Goal: Task Accomplishment & Management: Use online tool/utility

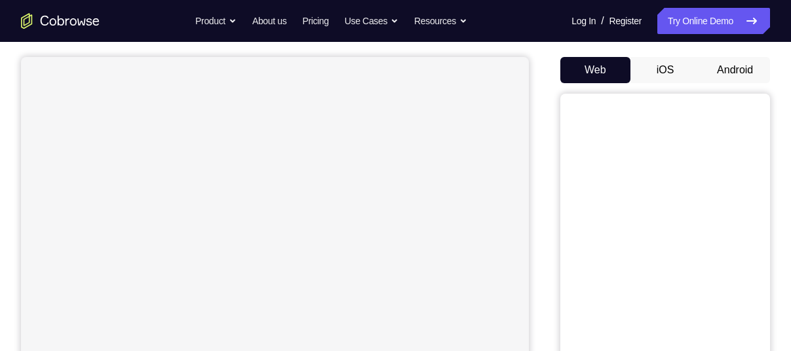
click at [733, 72] on button "Android" at bounding box center [735, 70] width 70 height 26
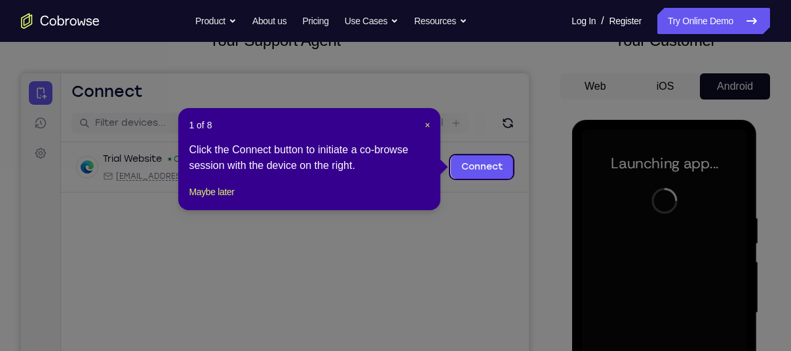
scroll to position [96, 0]
click at [426, 122] on span "×" at bounding box center [426, 126] width 5 height 10
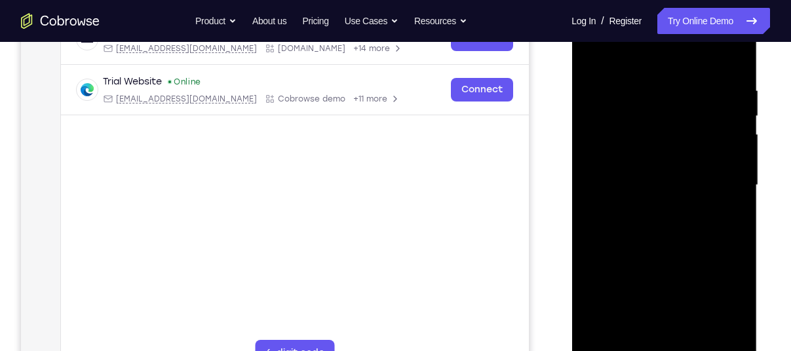
scroll to position [250, 0]
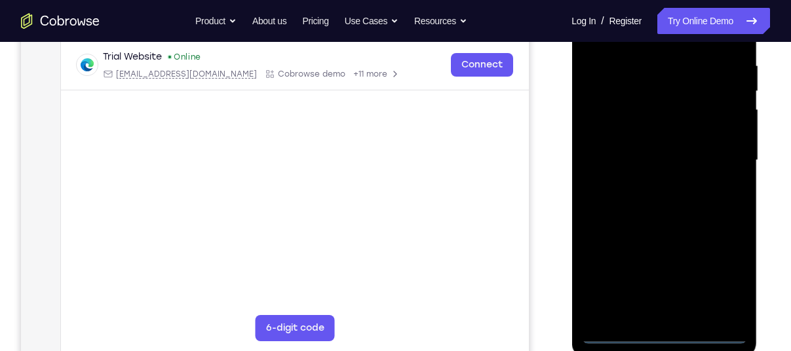
click at [664, 331] on div at bounding box center [663, 160] width 165 height 367
click at [711, 274] on div at bounding box center [663, 160] width 165 height 367
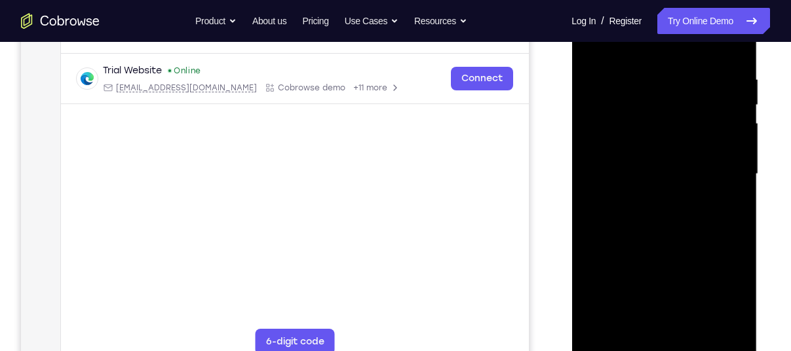
scroll to position [231, 0]
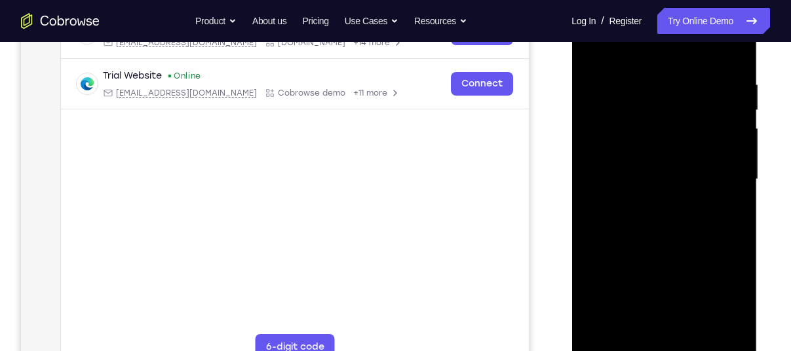
click at [724, 294] on div at bounding box center [663, 179] width 165 height 367
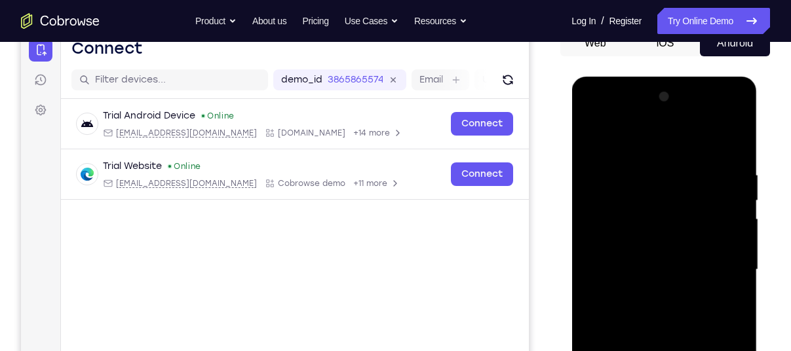
scroll to position [139, 0]
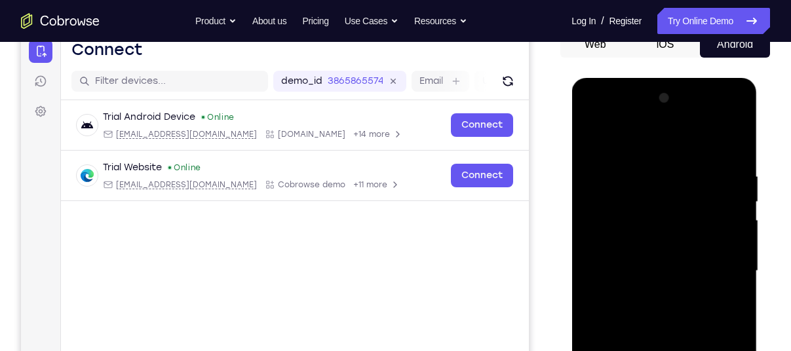
click at [594, 119] on div at bounding box center [663, 271] width 165 height 367
click at [612, 229] on div at bounding box center [663, 271] width 165 height 367
click at [622, 284] on div at bounding box center [663, 271] width 165 height 367
click at [616, 257] on div at bounding box center [663, 271] width 165 height 367
click at [620, 291] on div at bounding box center [663, 271] width 165 height 367
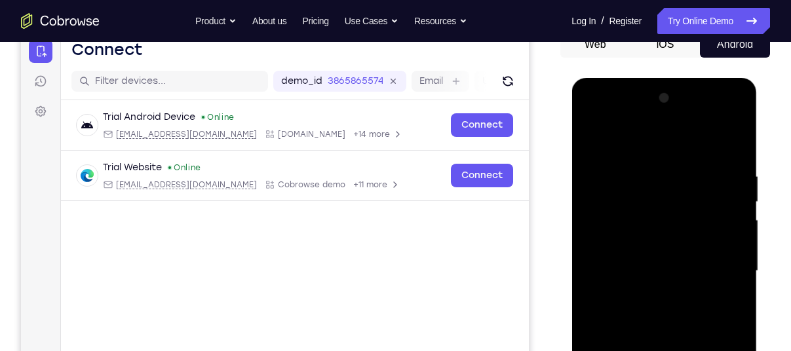
click at [620, 291] on div at bounding box center [663, 271] width 165 height 367
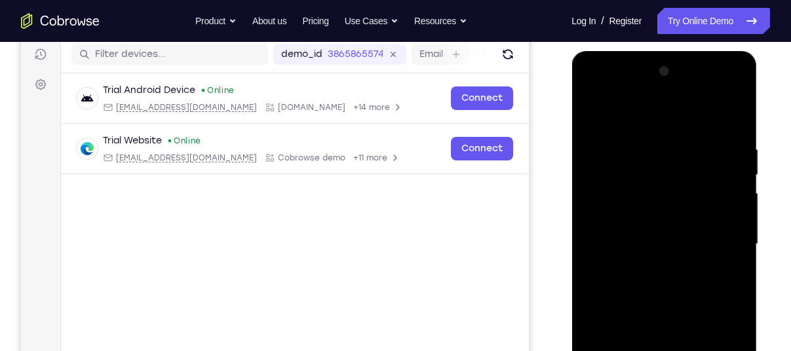
scroll to position [165, 0]
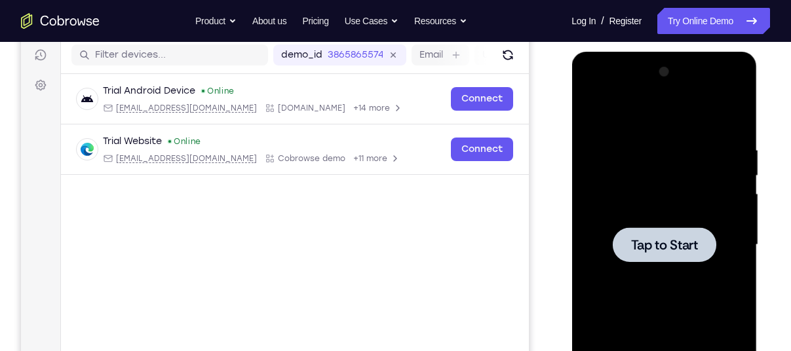
click at [640, 248] on span "Tap to Start" at bounding box center [663, 244] width 67 height 13
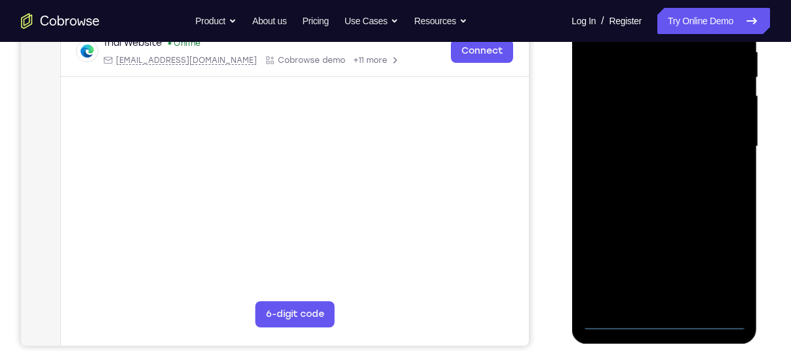
scroll to position [264, 0]
click at [664, 318] on div at bounding box center [663, 146] width 165 height 367
click at [664, 322] on div at bounding box center [663, 146] width 165 height 367
click at [719, 263] on div at bounding box center [663, 146] width 165 height 367
click at [712, 258] on div at bounding box center [663, 146] width 165 height 367
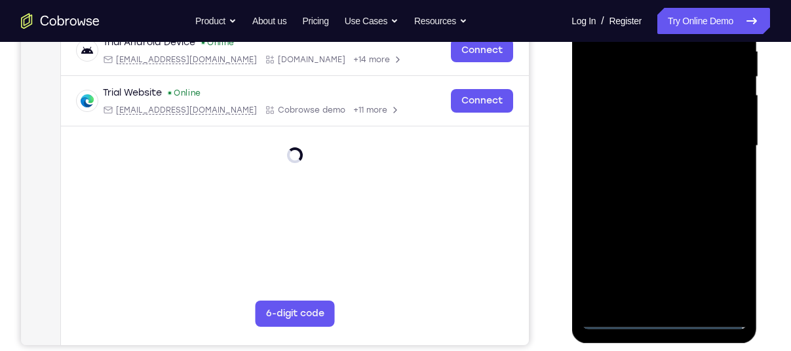
click at [724, 267] on div at bounding box center [663, 146] width 165 height 367
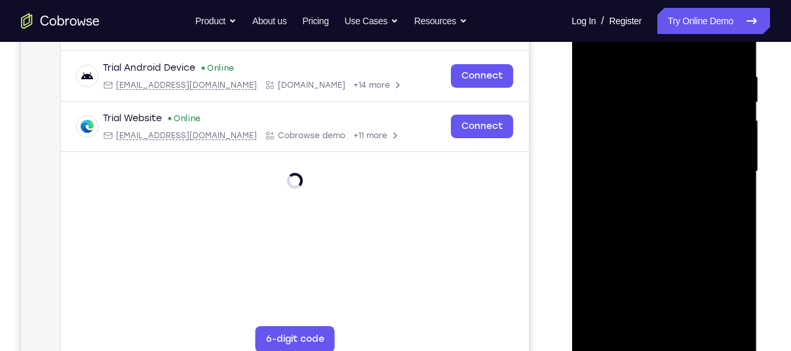
scroll to position [239, 0]
click at [728, 292] on div at bounding box center [663, 171] width 165 height 367
click at [729, 289] on div at bounding box center [663, 171] width 165 height 367
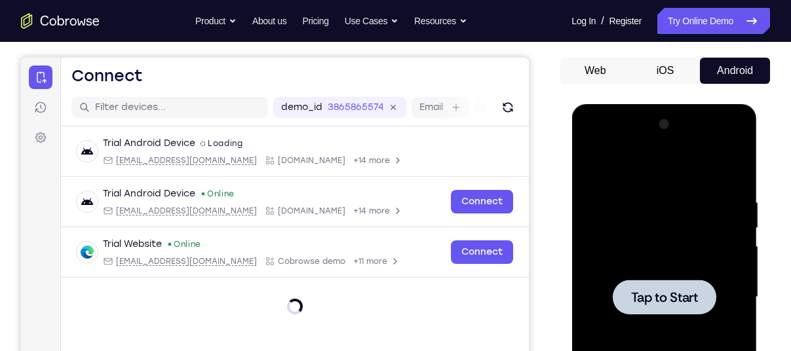
scroll to position [121, 0]
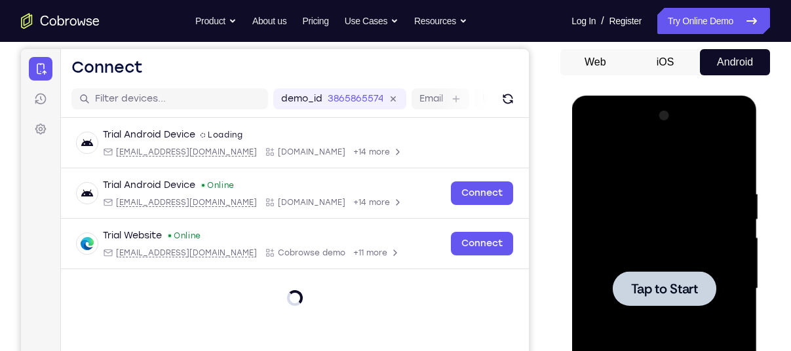
click at [694, 294] on span "Tap to Start" at bounding box center [663, 288] width 67 height 13
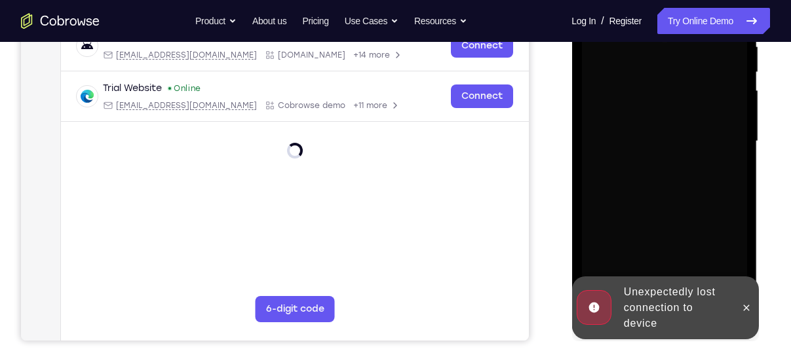
scroll to position [275, 0]
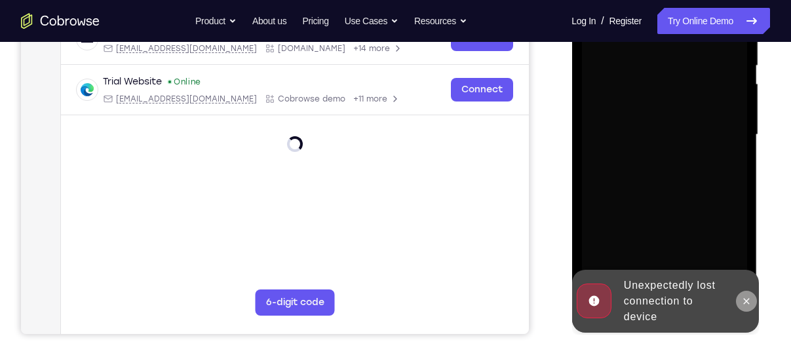
click at [749, 299] on icon at bounding box center [745, 301] width 10 height 10
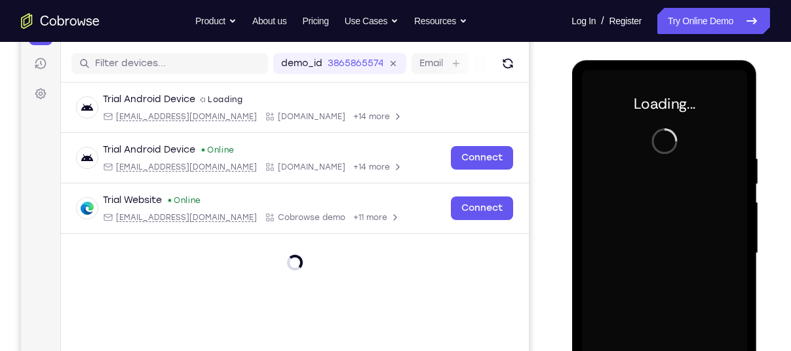
scroll to position [156, 0]
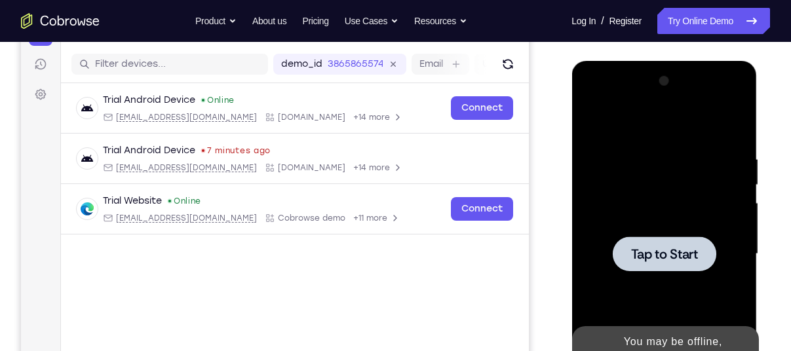
click at [660, 250] on span "Tap to Start" at bounding box center [663, 254] width 67 height 13
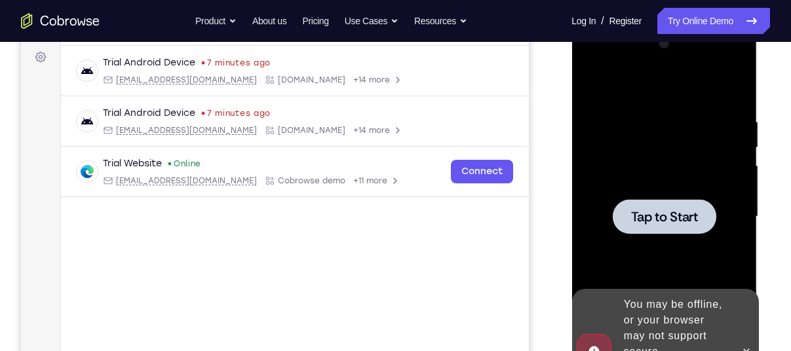
scroll to position [205, 0]
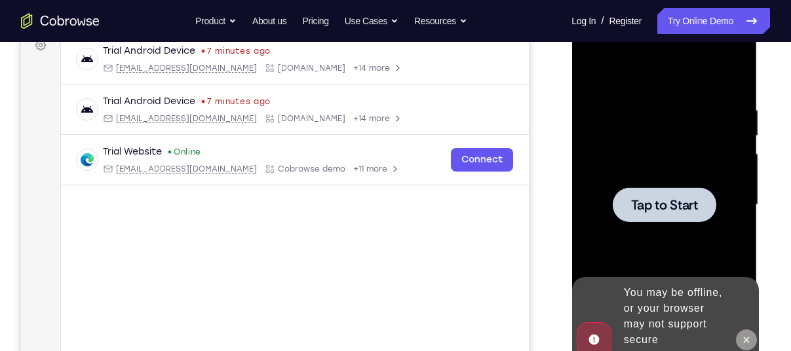
click at [746, 335] on icon at bounding box center [745, 340] width 10 height 10
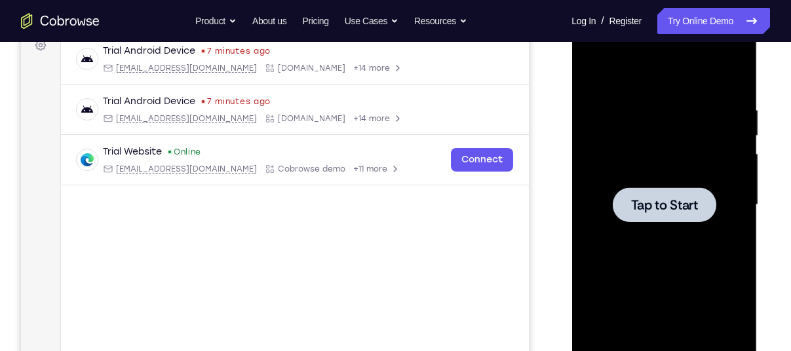
click at [664, 206] on span "Tap to Start" at bounding box center [663, 204] width 67 height 13
click at [665, 219] on div at bounding box center [663, 204] width 103 height 35
click at [631, 219] on div at bounding box center [663, 204] width 103 height 35
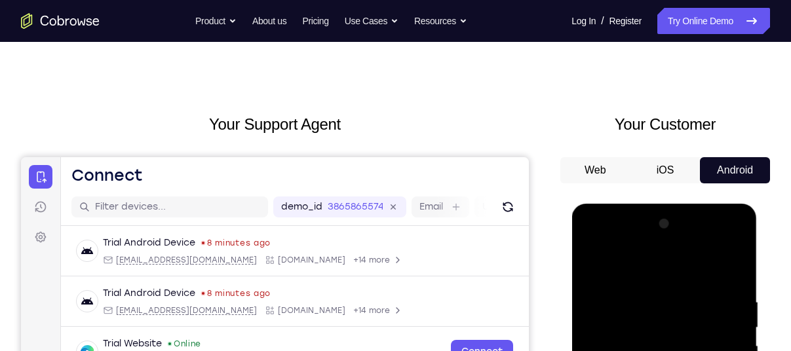
scroll to position [12, 0]
click at [654, 174] on button "iOS" at bounding box center [665, 171] width 70 height 26
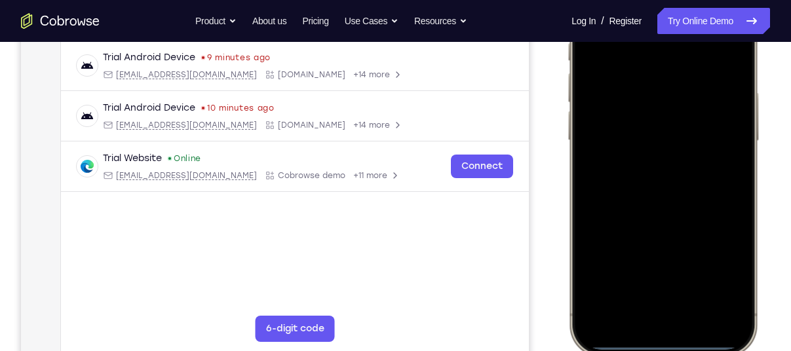
scroll to position [255, 0]
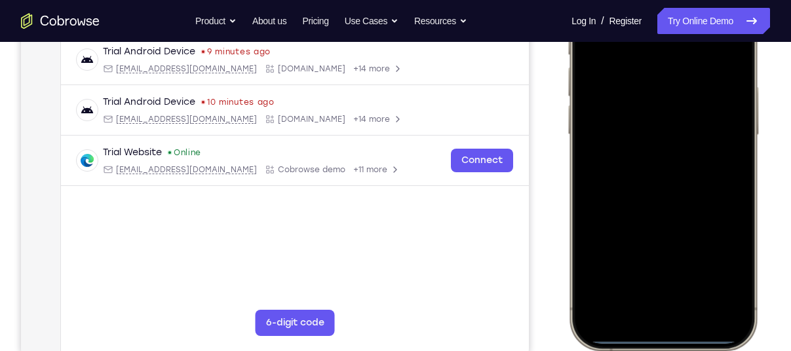
drag, startPoint x: 666, startPoint y: 337, endPoint x: 650, endPoint y: 238, distance: 99.6
click at [650, 238] on div at bounding box center [662, 156] width 172 height 374
drag, startPoint x: 668, startPoint y: 336, endPoint x: 646, endPoint y: 248, distance: 91.2
click at [646, 248] on div at bounding box center [662, 156] width 172 height 374
drag, startPoint x: 667, startPoint y: 337, endPoint x: 610, endPoint y: 154, distance: 191.4
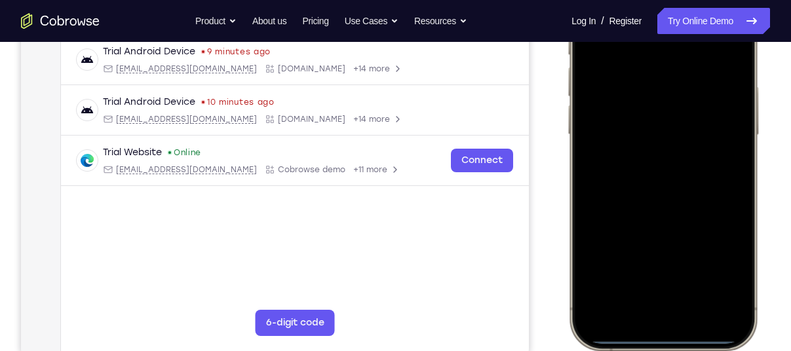
click at [610, 154] on div at bounding box center [662, 156] width 172 height 374
drag, startPoint x: 669, startPoint y: 340, endPoint x: 655, endPoint y: 125, distance: 215.3
click at [655, 125] on div at bounding box center [662, 156] width 172 height 374
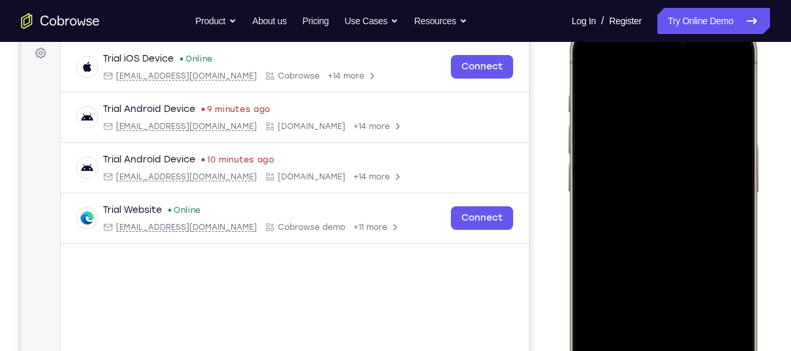
scroll to position [195, 0]
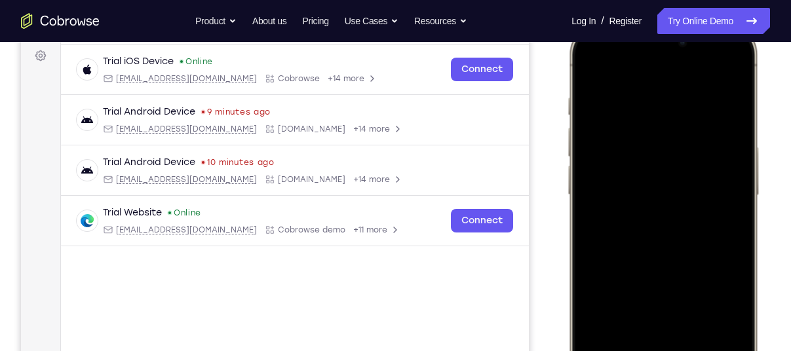
drag, startPoint x: 748, startPoint y: 293, endPoint x: 593, endPoint y: 287, distance: 155.3
click at [593, 287] on div at bounding box center [662, 216] width 172 height 374
click at [750, 291] on div at bounding box center [663, 216] width 193 height 389
click at [748, 292] on div at bounding box center [662, 216] width 172 height 374
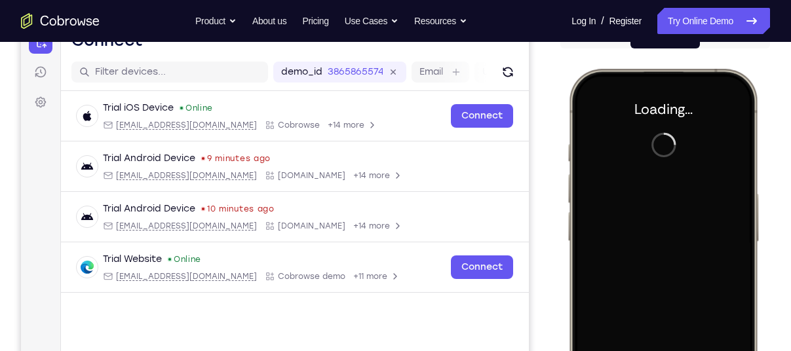
scroll to position [147, 0]
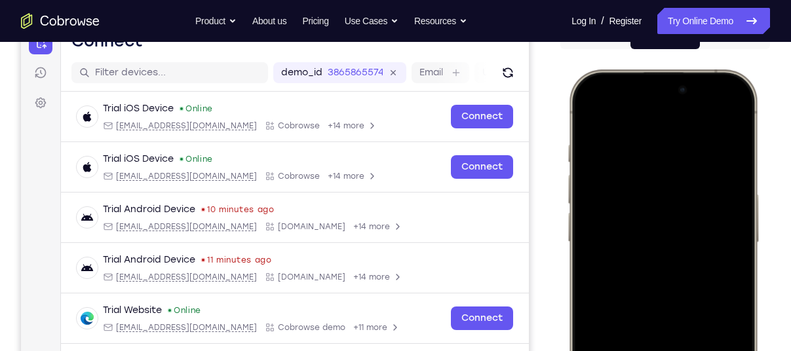
click at [734, 112] on div at bounding box center [662, 264] width 172 height 374
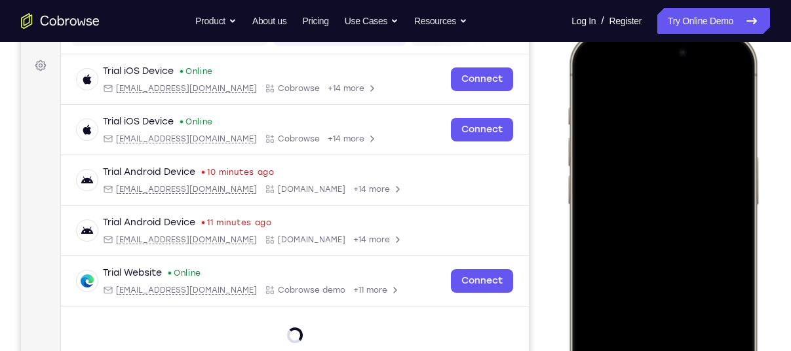
scroll to position [201, 0]
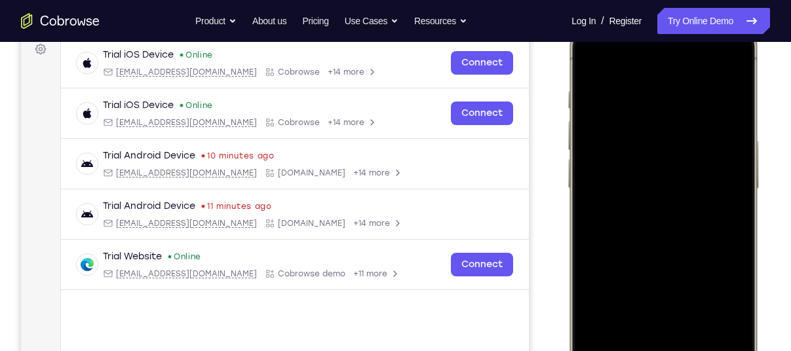
click at [733, 68] on div at bounding box center [662, 210] width 172 height 374
click at [741, 67] on div at bounding box center [662, 210] width 172 height 374
click at [737, 64] on div at bounding box center [662, 210] width 172 height 374
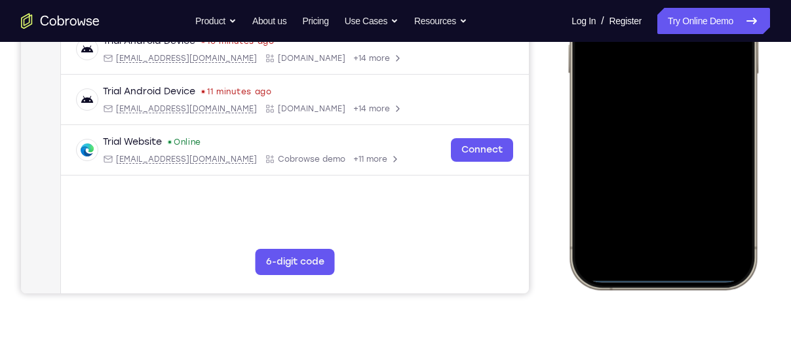
scroll to position [317, 0]
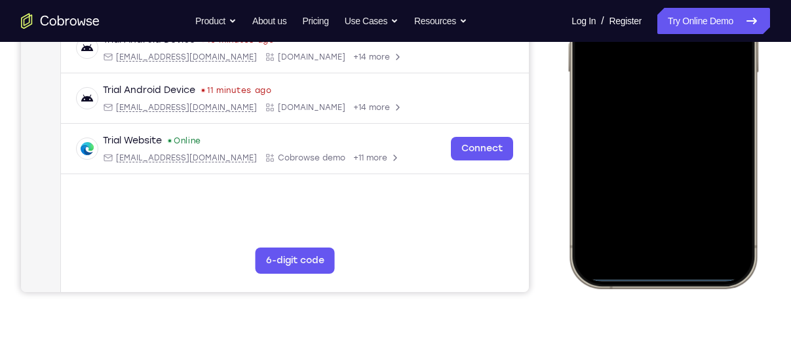
click at [669, 255] on div at bounding box center [662, 94] width 172 height 374
drag, startPoint x: 660, startPoint y: 278, endPoint x: 671, endPoint y: 208, distance: 71.0
click at [671, 208] on div at bounding box center [662, 94] width 172 height 374
drag, startPoint x: 667, startPoint y: 276, endPoint x: 656, endPoint y: 155, distance: 121.7
click at [656, 155] on div at bounding box center [662, 94] width 172 height 374
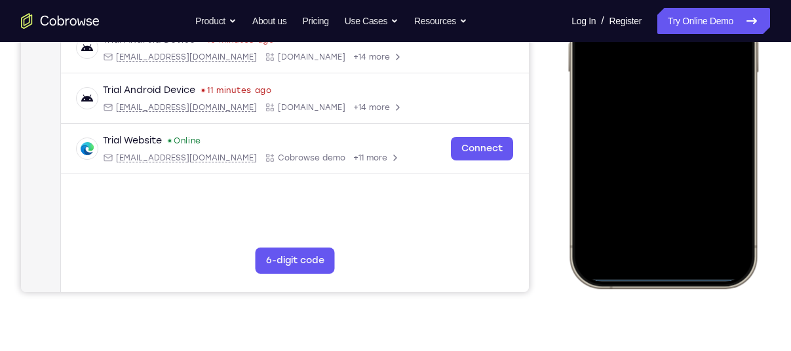
scroll to position [259, 0]
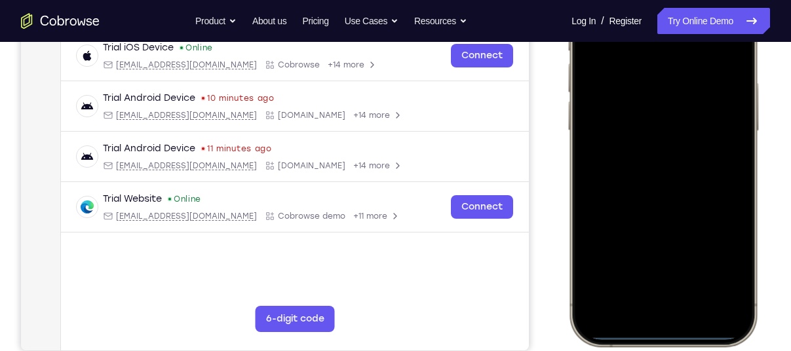
drag, startPoint x: 658, startPoint y: 333, endPoint x: 659, endPoint y: 190, distance: 142.8
click at [659, 190] on div at bounding box center [662, 152] width 172 height 374
drag, startPoint x: 645, startPoint y: 329, endPoint x: 634, endPoint y: 190, distance: 139.3
click at [634, 190] on div at bounding box center [662, 152] width 172 height 374
drag, startPoint x: 665, startPoint y: 329, endPoint x: 633, endPoint y: 145, distance: 186.8
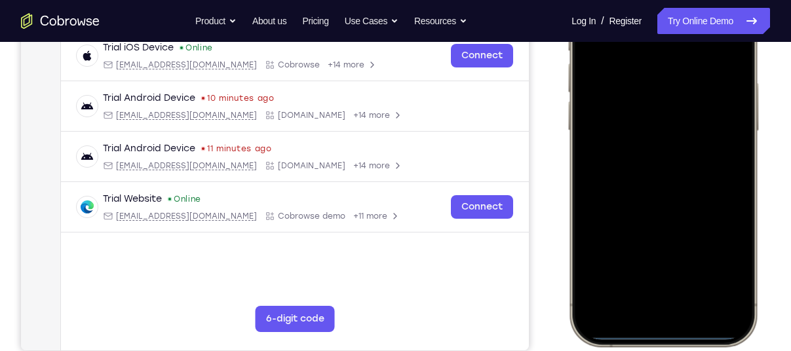
click at [633, 145] on div at bounding box center [662, 152] width 172 height 374
drag, startPoint x: 654, startPoint y: 331, endPoint x: 658, endPoint y: 147, distance: 184.1
click at [658, 147] on div at bounding box center [662, 152] width 172 height 374
drag, startPoint x: 662, startPoint y: 329, endPoint x: 745, endPoint y: 147, distance: 200.5
click at [745, 147] on div at bounding box center [662, 152] width 172 height 374
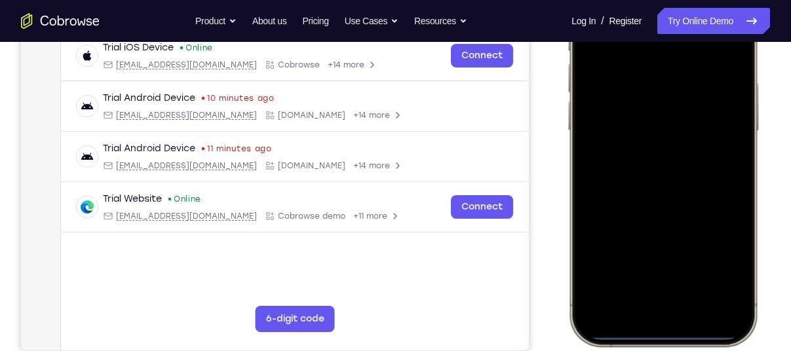
drag, startPoint x: 662, startPoint y: 331, endPoint x: 650, endPoint y: 265, distance: 67.1
click at [650, 265] on div at bounding box center [662, 152] width 172 height 374
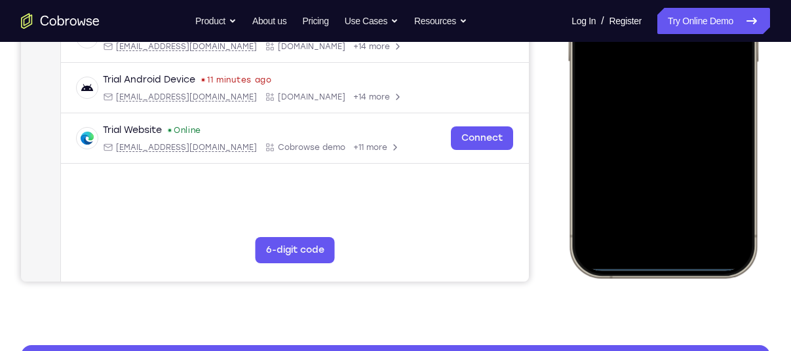
scroll to position [328, 0]
drag, startPoint x: 656, startPoint y: 261, endPoint x: 639, endPoint y: 140, distance: 122.3
click at [639, 140] on div at bounding box center [662, 83] width 172 height 374
drag, startPoint x: 658, startPoint y: 257, endPoint x: 625, endPoint y: 138, distance: 124.4
click at [625, 138] on div at bounding box center [662, 83] width 172 height 374
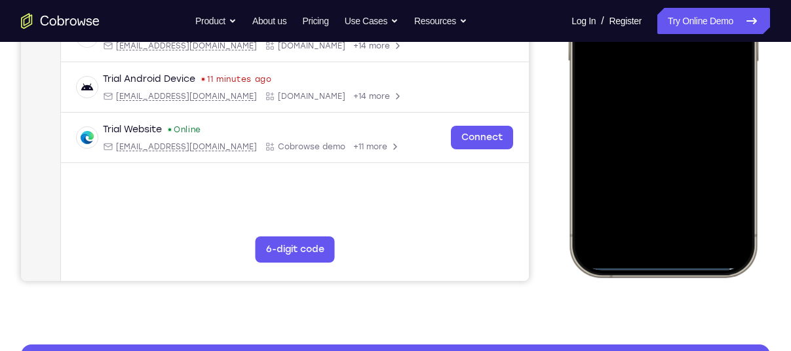
drag, startPoint x: 654, startPoint y: 261, endPoint x: 715, endPoint y: 194, distance: 90.9
click at [715, 194] on div at bounding box center [662, 83] width 172 height 374
drag, startPoint x: 681, startPoint y: 267, endPoint x: 658, endPoint y: 136, distance: 132.9
click at [657, 141] on div at bounding box center [662, 83] width 172 height 374
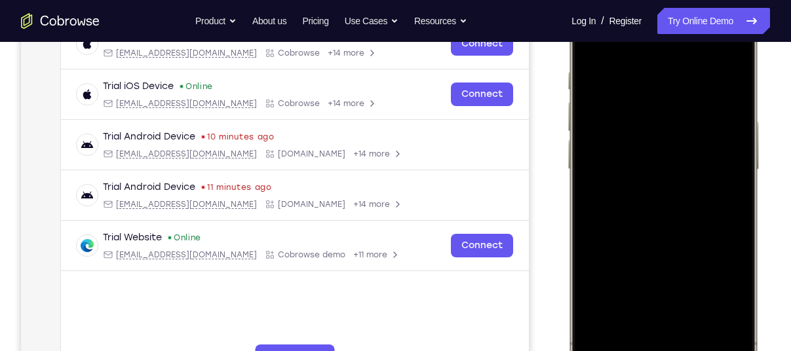
scroll to position [222, 0]
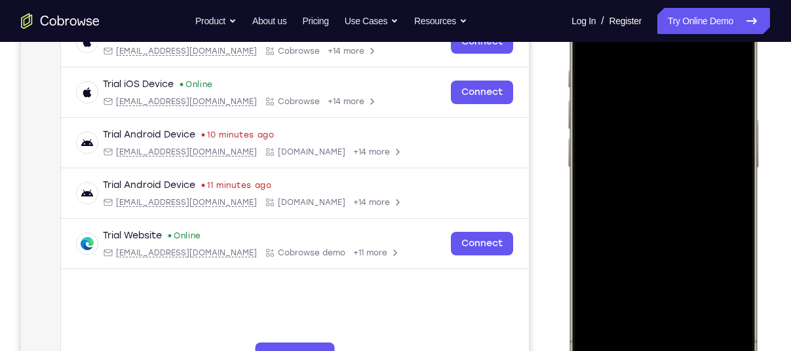
click at [654, 184] on div at bounding box center [662, 189] width 172 height 374
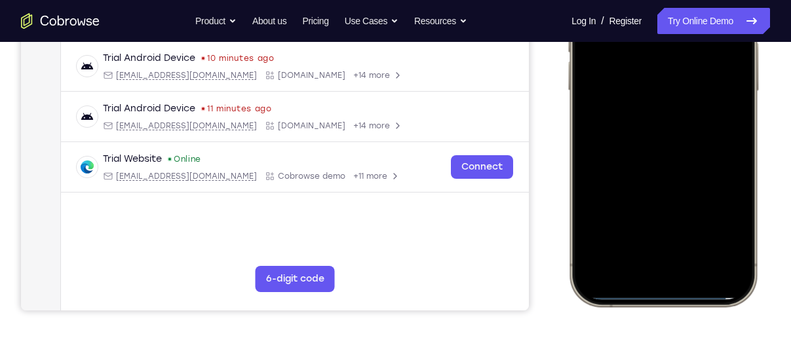
scroll to position [299, 0]
drag, startPoint x: 650, startPoint y: 291, endPoint x: 641, endPoint y: 162, distance: 129.4
click at [641, 162] on div at bounding box center [662, 112] width 172 height 374
drag, startPoint x: 644, startPoint y: 295, endPoint x: 632, endPoint y: 185, distance: 110.0
click at [632, 185] on div at bounding box center [662, 112] width 172 height 374
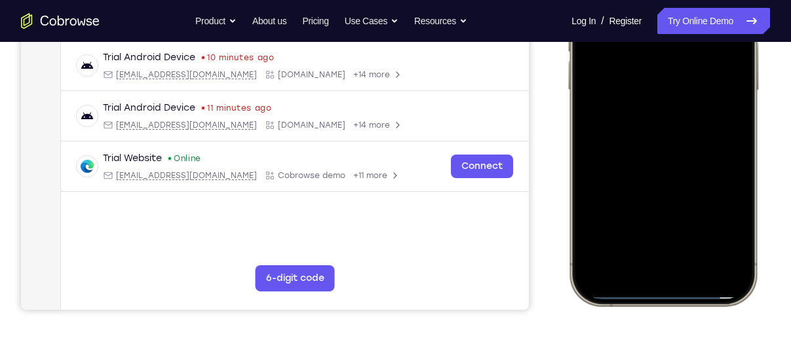
drag, startPoint x: 658, startPoint y: 288, endPoint x: 628, endPoint y: 118, distance: 172.9
click at [628, 118] on div at bounding box center [662, 112] width 172 height 374
drag, startPoint x: 665, startPoint y: 288, endPoint x: 632, endPoint y: 186, distance: 106.7
click at [632, 186] on div at bounding box center [662, 112] width 172 height 374
drag, startPoint x: 659, startPoint y: 288, endPoint x: 725, endPoint y: 123, distance: 177.2
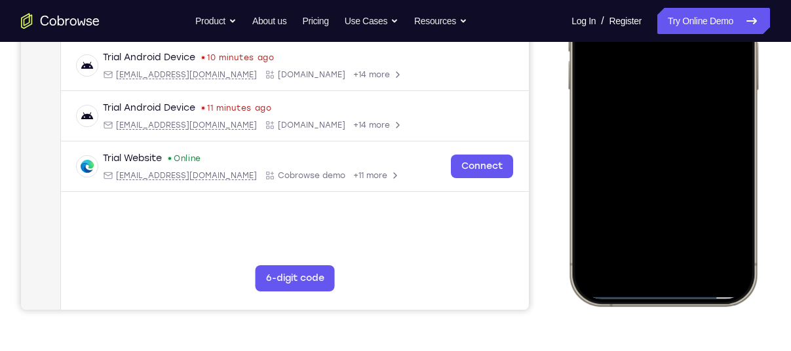
click at [725, 123] on div at bounding box center [662, 112] width 172 height 374
drag, startPoint x: 654, startPoint y: 291, endPoint x: 681, endPoint y: 24, distance: 269.2
click at [681, 24] on div at bounding box center [662, 112] width 172 height 374
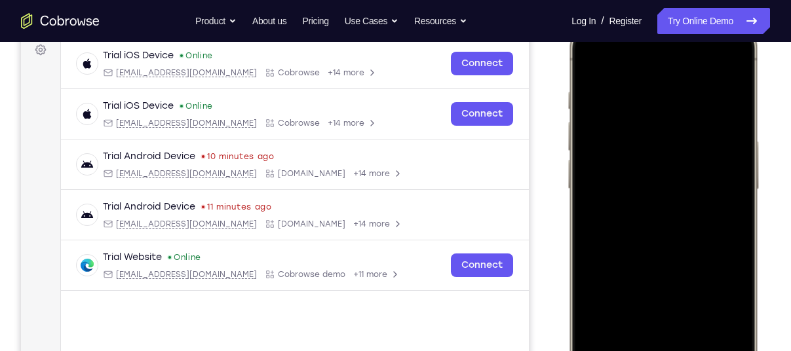
scroll to position [200, 0]
click at [729, 204] on div at bounding box center [662, 211] width 172 height 374
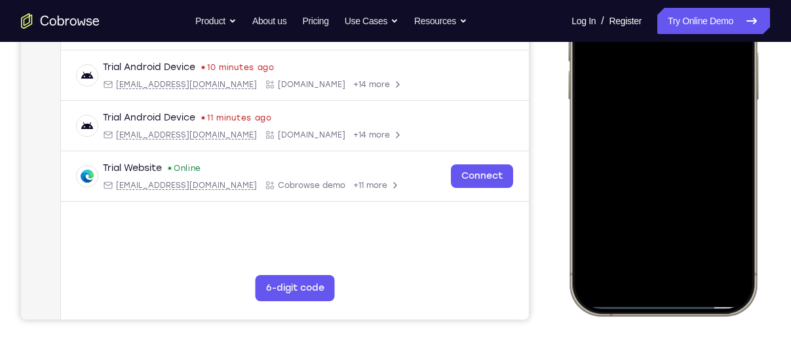
scroll to position [292, 0]
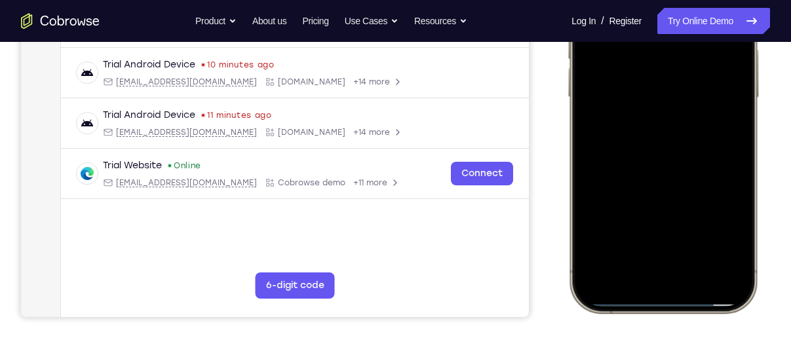
drag, startPoint x: 664, startPoint y: 293, endPoint x: 573, endPoint y: 250, distance: 100.5
click at [573, 250] on div at bounding box center [663, 119] width 193 height 389
drag, startPoint x: 643, startPoint y: 293, endPoint x: 619, endPoint y: 216, distance: 80.2
click at [619, 216] on div at bounding box center [662, 119] width 172 height 374
drag, startPoint x: 654, startPoint y: 303, endPoint x: 661, endPoint y: 272, distance: 32.1
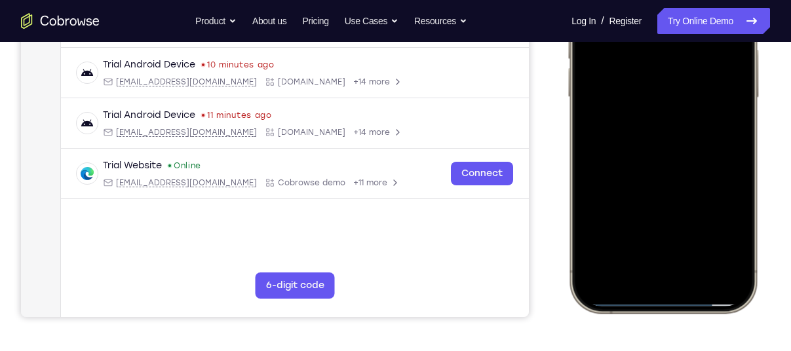
click at [661, 272] on div at bounding box center [662, 119] width 172 height 374
drag, startPoint x: 654, startPoint y: 288, endPoint x: 659, endPoint y: 231, distance: 57.2
click at [659, 231] on div at bounding box center [662, 119] width 172 height 374
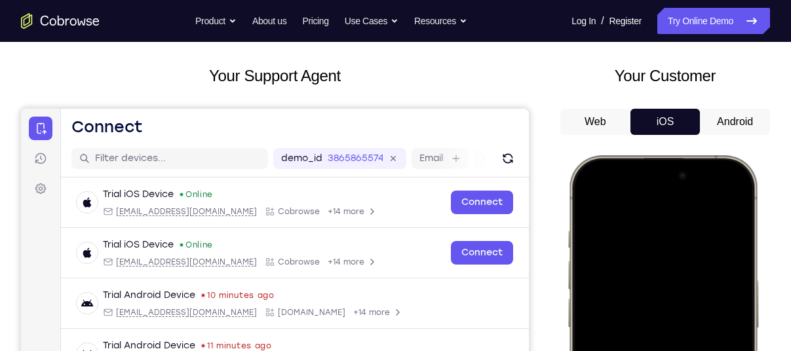
scroll to position [61, 0]
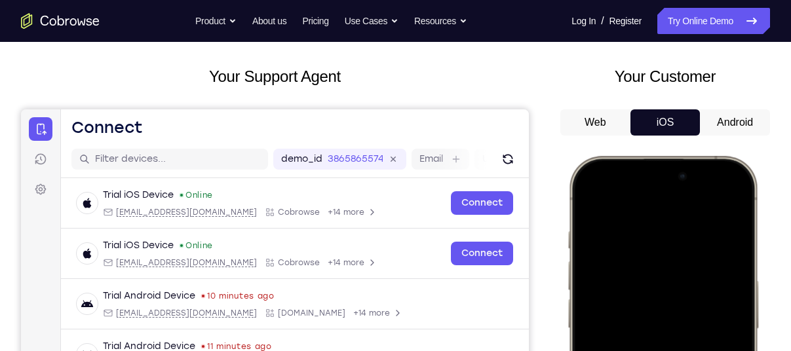
click at [722, 113] on button "Android" at bounding box center [735, 122] width 70 height 26
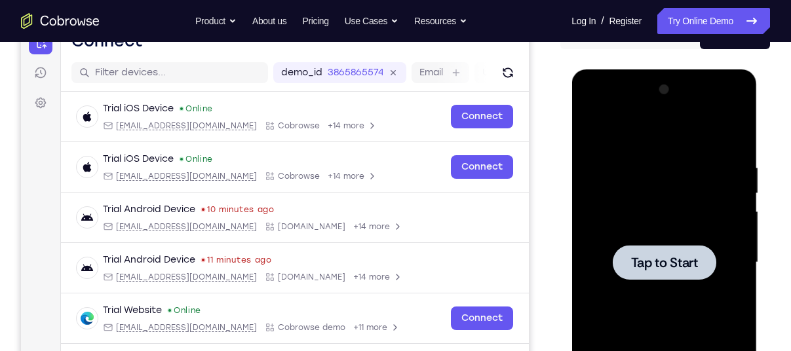
scroll to position [150, 0]
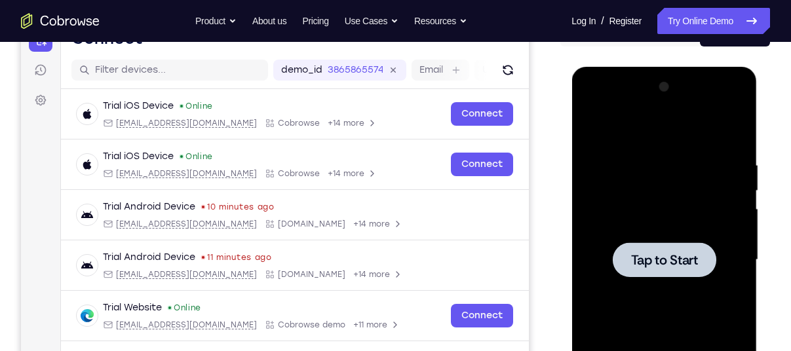
click at [666, 267] on span "Tap to Start" at bounding box center [663, 259] width 67 height 13
click at [612, 242] on button "Tap to Start" at bounding box center [663, 259] width 103 height 35
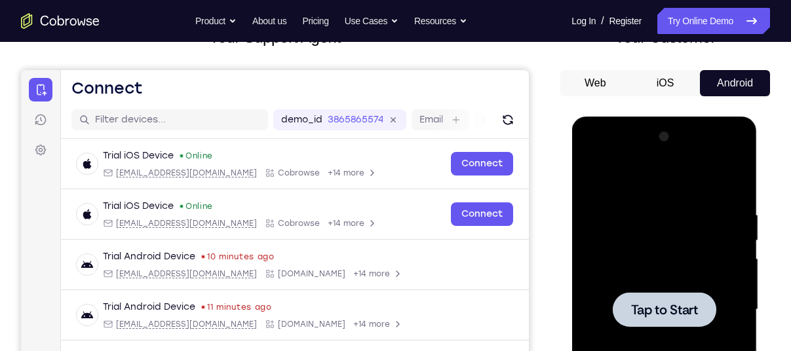
scroll to position [98, 0]
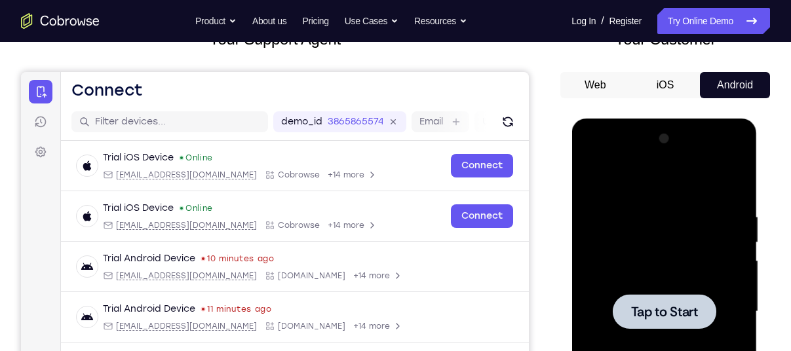
click at [662, 75] on button "iOS" at bounding box center [665, 85] width 70 height 26
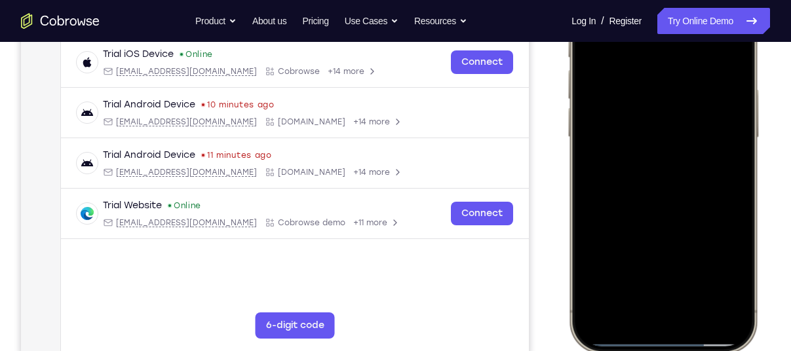
scroll to position [299, 0]
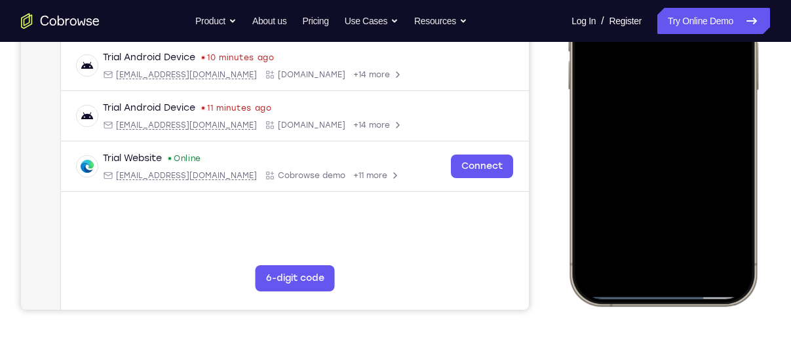
click at [597, 279] on div at bounding box center [662, 112] width 172 height 374
drag, startPoint x: 651, startPoint y: 293, endPoint x: 651, endPoint y: 258, distance: 34.7
click at [651, 258] on div at bounding box center [662, 112] width 172 height 374
drag, startPoint x: 747, startPoint y: 117, endPoint x: 693, endPoint y: 113, distance: 54.5
click at [693, 113] on div at bounding box center [662, 112] width 172 height 374
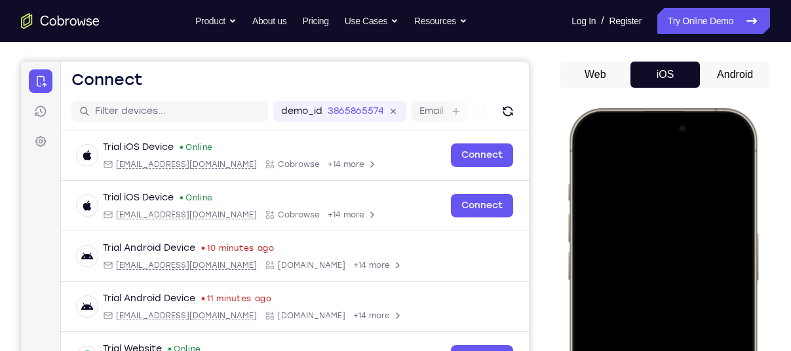
scroll to position [104, 0]
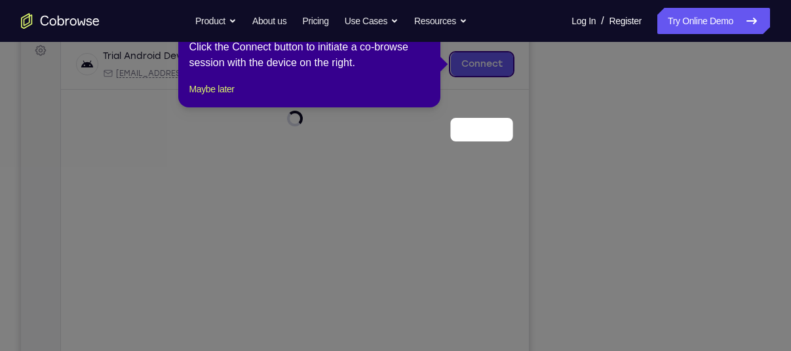
scroll to position [126, 0]
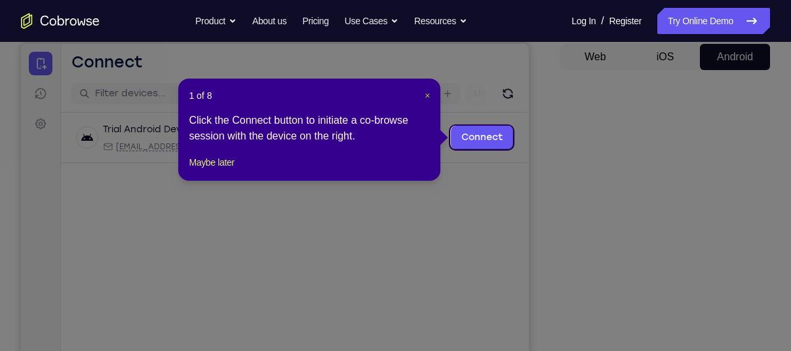
click at [428, 93] on span "×" at bounding box center [426, 95] width 5 height 10
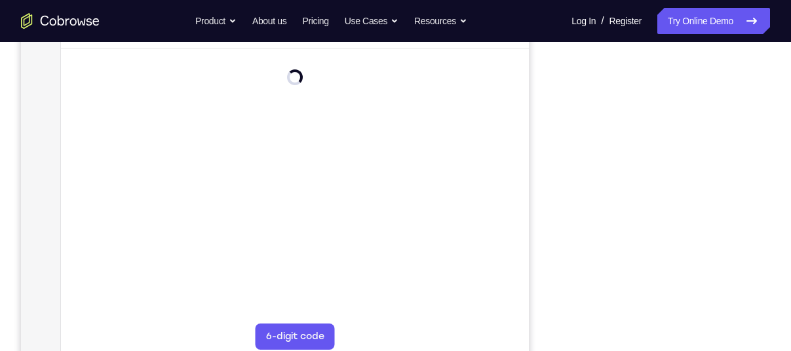
scroll to position [250, 0]
drag, startPoint x: 553, startPoint y: 183, endPoint x: 530, endPoint y: 291, distance: 110.5
click at [530, 291] on div "Your Support Agent Your Customer Web iOS Android" at bounding box center [395, 118] width 749 height 484
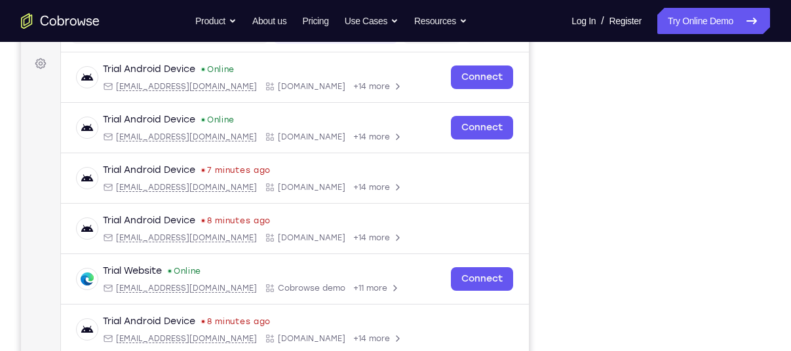
scroll to position [186, 0]
